Goal: Information Seeking & Learning: Learn about a topic

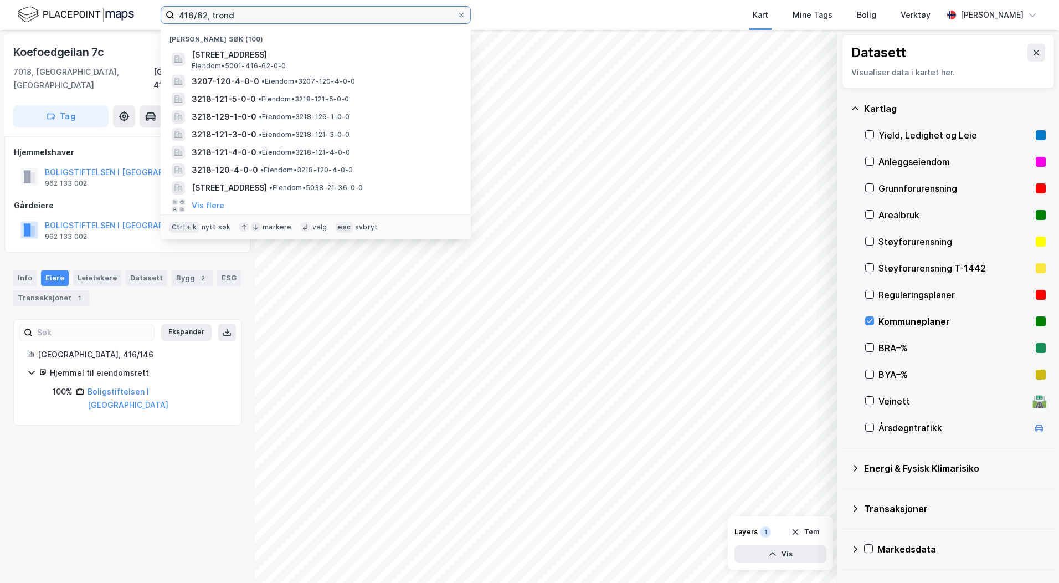
drag, startPoint x: 244, startPoint y: 14, endPoint x: 164, endPoint y: 14, distance: 80.3
click at [164, 14] on label "416/62, trond" at bounding box center [316, 15] width 310 height 18
click at [244, 20] on input "416/62, trond" at bounding box center [316, 15] width 283 height 17
drag, startPoint x: 247, startPoint y: 16, endPoint x: 169, endPoint y: 16, distance: 77.6
click at [169, 16] on label "416/62, trond" at bounding box center [316, 15] width 310 height 18
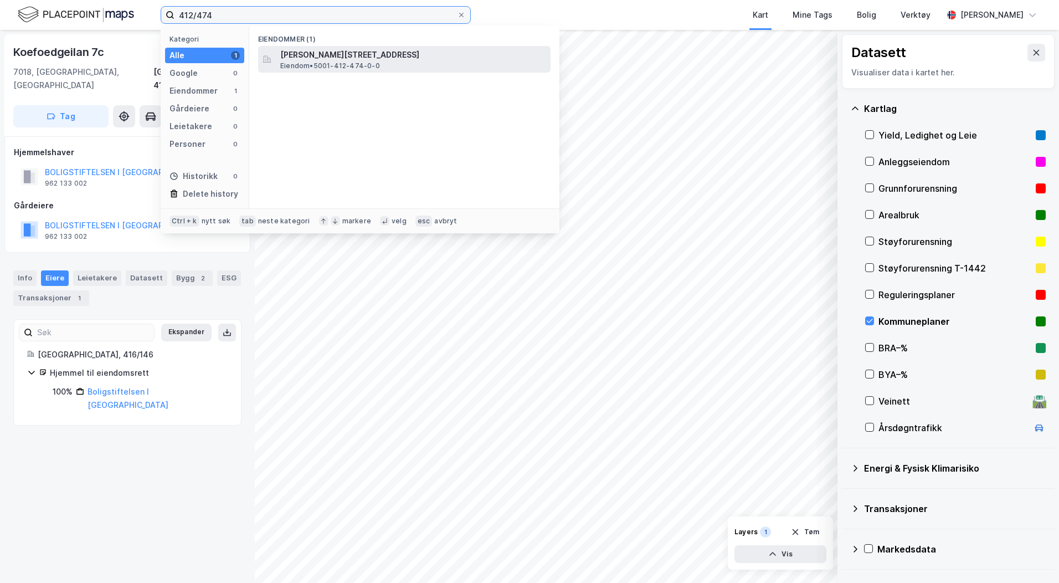
type input "412/474"
click at [286, 54] on span "[PERSON_NAME][STREET_ADDRESS]" at bounding box center [413, 54] width 266 height 13
